Goal: Book appointment/travel/reservation

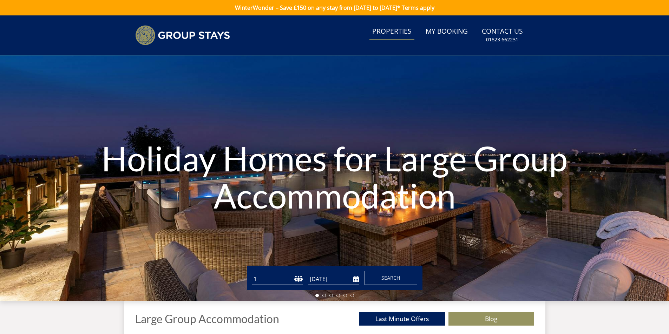
click at [382, 31] on link "Properties" at bounding box center [391, 32] width 45 height 16
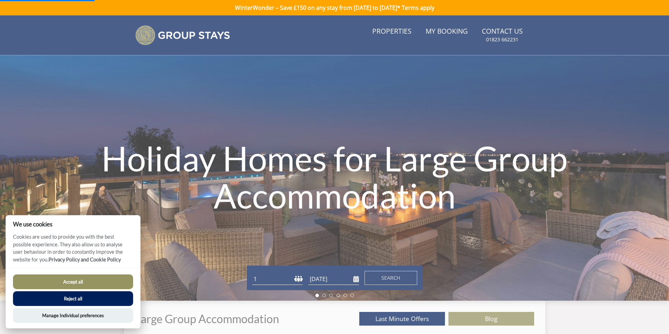
click at [75, 298] on button "Reject all" at bounding box center [73, 299] width 120 height 15
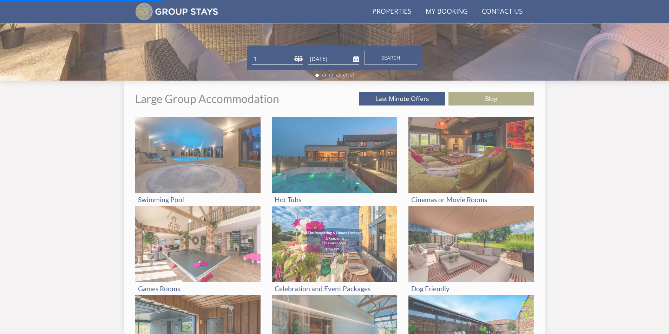
scroll to position [206, 0]
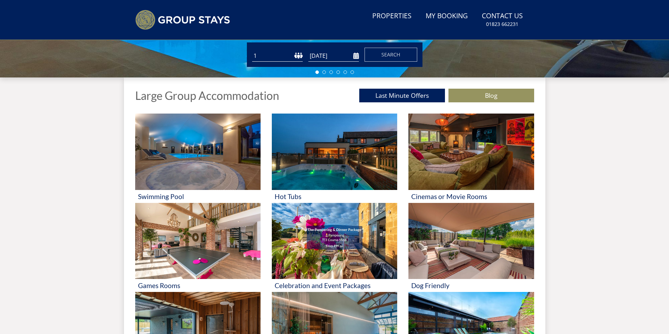
scroll to position [224, 0]
click at [403, 17] on link "Properties" at bounding box center [391, 16] width 45 height 16
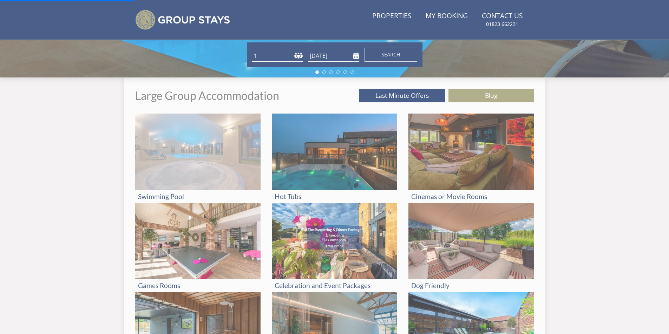
click at [198, 132] on img at bounding box center [197, 152] width 125 height 77
click at [166, 194] on h3 "Swimming Pool" at bounding box center [198, 196] width 120 height 7
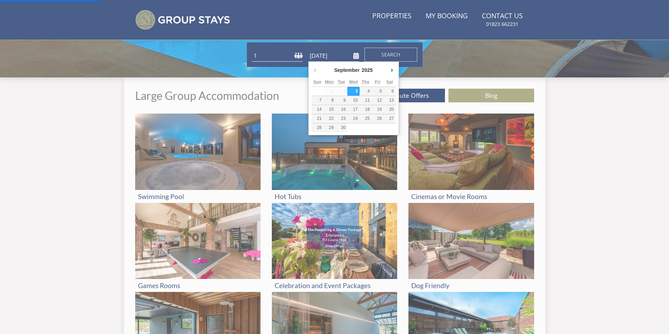
click at [357, 57] on input "[DATE]" at bounding box center [333, 56] width 51 height 12
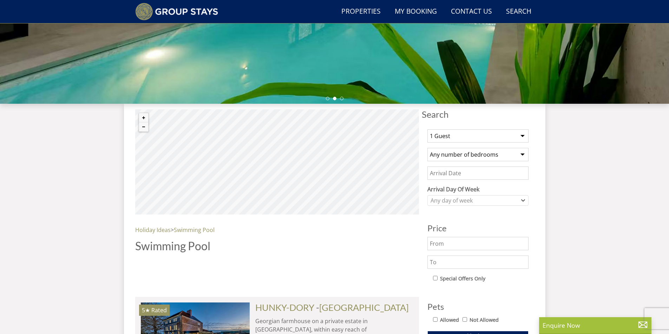
scroll to position [204, 0]
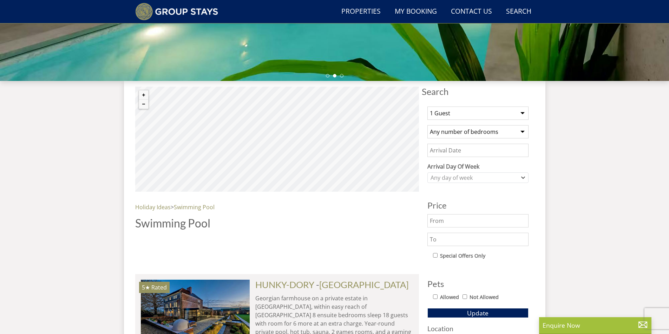
click at [522, 115] on select "1 Guest 2 Guests 3 Guests 4 Guests 5 Guests 6 Guests 7 Guests 8 Guests 9 Guests…" at bounding box center [477, 113] width 101 height 13
select select "17"
click at [427, 107] on select "1 Guest 2 Guests 3 Guests 4 Guests 5 Guests 6 Guests 7 Guests 8 Guests 9 Guests…" at bounding box center [477, 113] width 101 height 13
click at [522, 131] on select "Any number of bedrooms 4 Bedrooms 5 Bedrooms 6 Bedrooms 7 Bedrooms 8 Bedrooms 9…" at bounding box center [477, 131] width 101 height 13
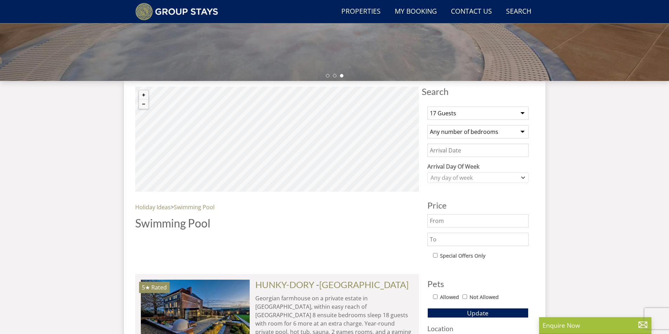
select select "5"
click at [427, 125] on select "Any number of bedrooms 4 Bedrooms 5 Bedrooms 6 Bedrooms 7 Bedrooms 8 Bedrooms 9…" at bounding box center [477, 131] width 101 height 13
click at [468, 150] on input "Date" at bounding box center [477, 150] width 101 height 13
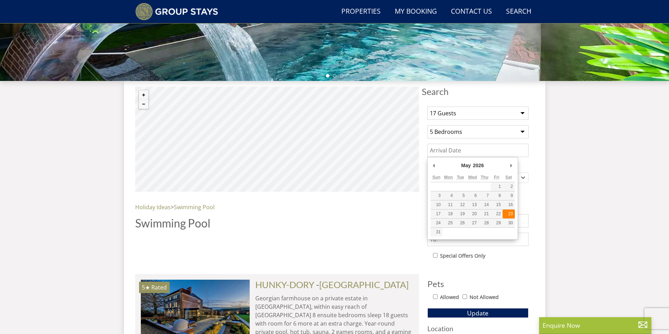
type input "23/05/2026"
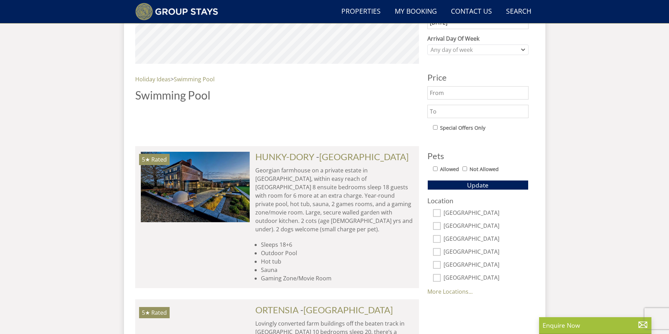
scroll to position [347, 0]
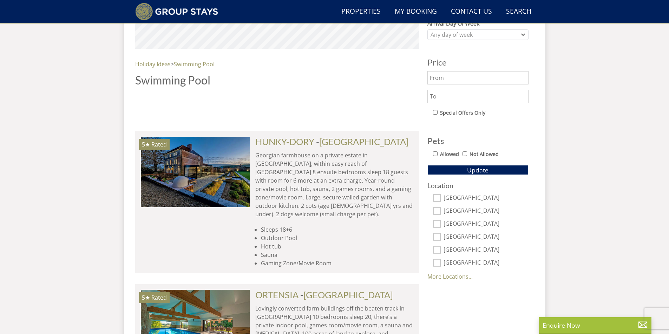
click at [456, 278] on link "More Locations..." at bounding box center [449, 277] width 45 height 8
click at [450, 210] on label "Devon" at bounding box center [485, 212] width 85 height 8
click at [440, 210] on input "Devon" at bounding box center [437, 211] width 8 height 8
checkbox input "true"
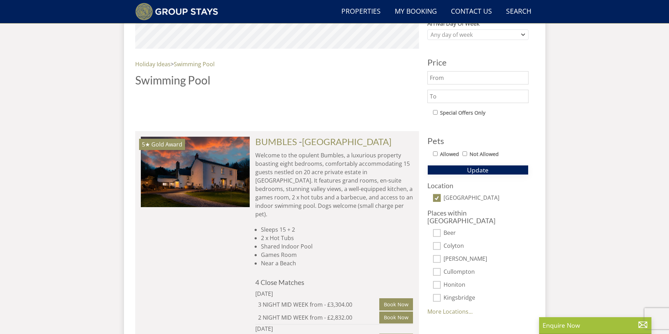
click at [464, 168] on button "Update" at bounding box center [477, 170] width 101 height 10
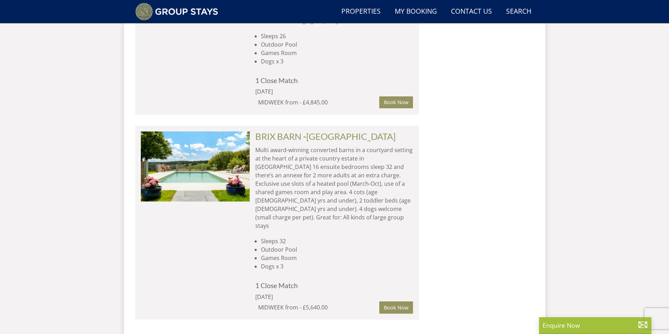
scroll to position [1352, 0]
